Goal: Task Accomplishment & Management: Manage account settings

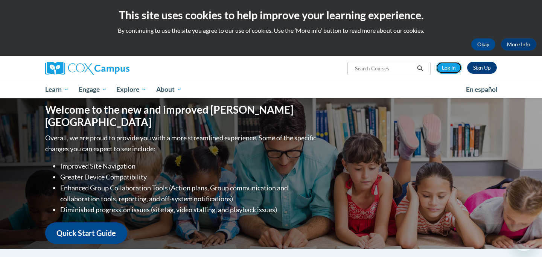
click at [446, 69] on link "Log In" at bounding box center [449, 68] width 26 height 12
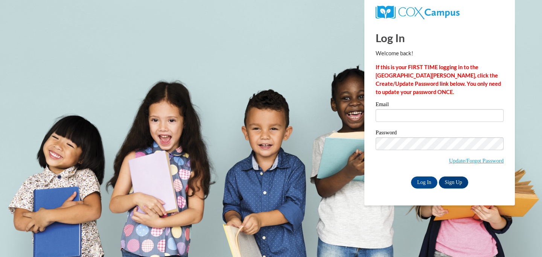
click at [429, 99] on div "Log In Welcome back! If this is your FIRST TIME logging in to the NEW Cox Campu…" at bounding box center [440, 106] width 128 height 166
click at [429, 112] on input "Email" at bounding box center [440, 115] width 128 height 13
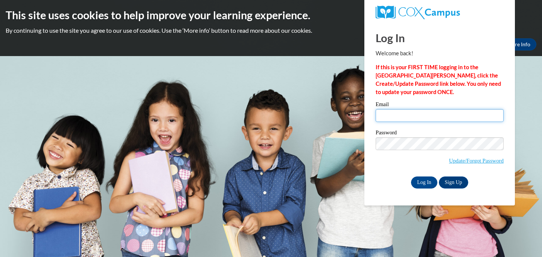
click at [421, 116] on input "Email" at bounding box center [440, 115] width 128 height 13
click at [424, 117] on input "Email" at bounding box center [440, 115] width 128 height 13
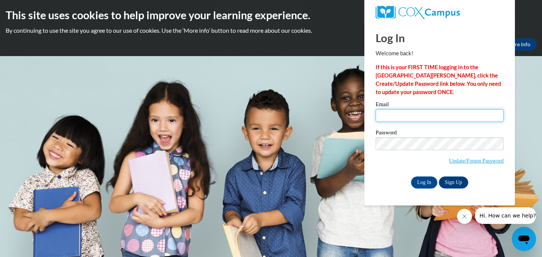
type input "[EMAIL_ADDRESS][PERSON_NAME][DOMAIN_NAME]"
click at [423, 182] on input "Log In" at bounding box center [424, 183] width 26 height 12
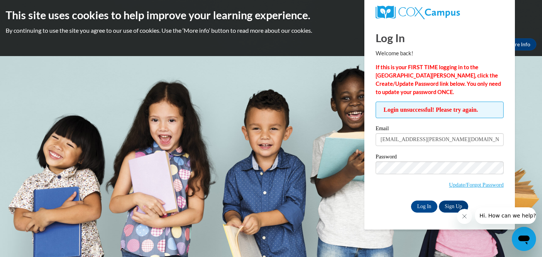
click at [528, 92] on body "This site uses cookies to help improve your learning experience. By continuing …" at bounding box center [271, 128] width 542 height 257
click at [464, 218] on icon "Close message from company" at bounding box center [465, 216] width 6 height 6
click at [299, 210] on body "This site uses cookies to help improve your learning experience. By continuing …" at bounding box center [271, 128] width 542 height 257
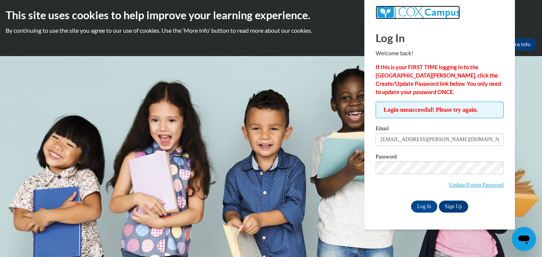
click at [413, 17] on img at bounding box center [418, 13] width 84 height 14
click at [161, 95] on body "This site uses cookies to help improve your learning experience. By continuing …" at bounding box center [271, 128] width 542 height 257
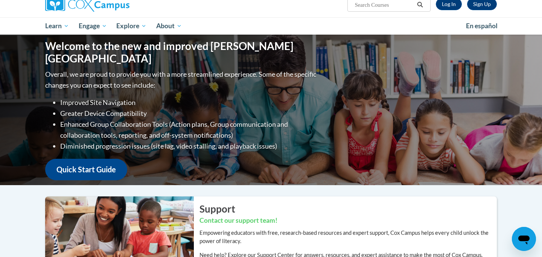
scroll to position [64, 0]
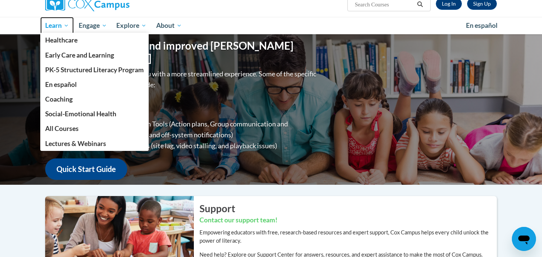
click at [61, 24] on span "Learn" at bounding box center [57, 25] width 24 height 9
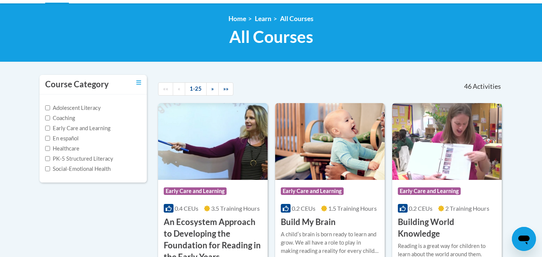
scroll to position [96, 0]
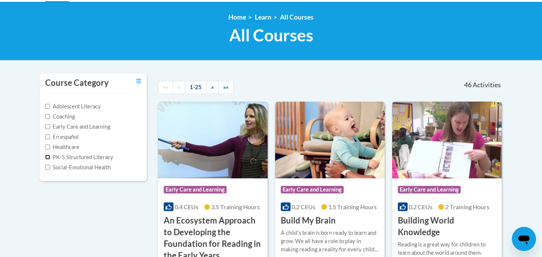
click at [46, 156] on input "PK-5 Structured Literacy" at bounding box center [47, 157] width 5 height 5
checkbox input "true"
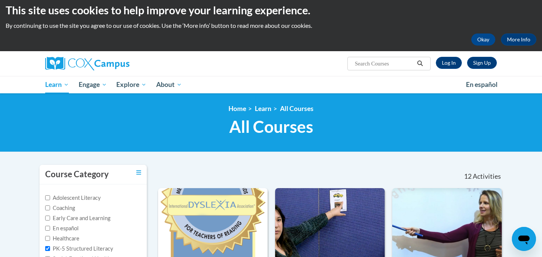
scroll to position [0, 0]
